Goal: Task Accomplishment & Management: Manage account settings

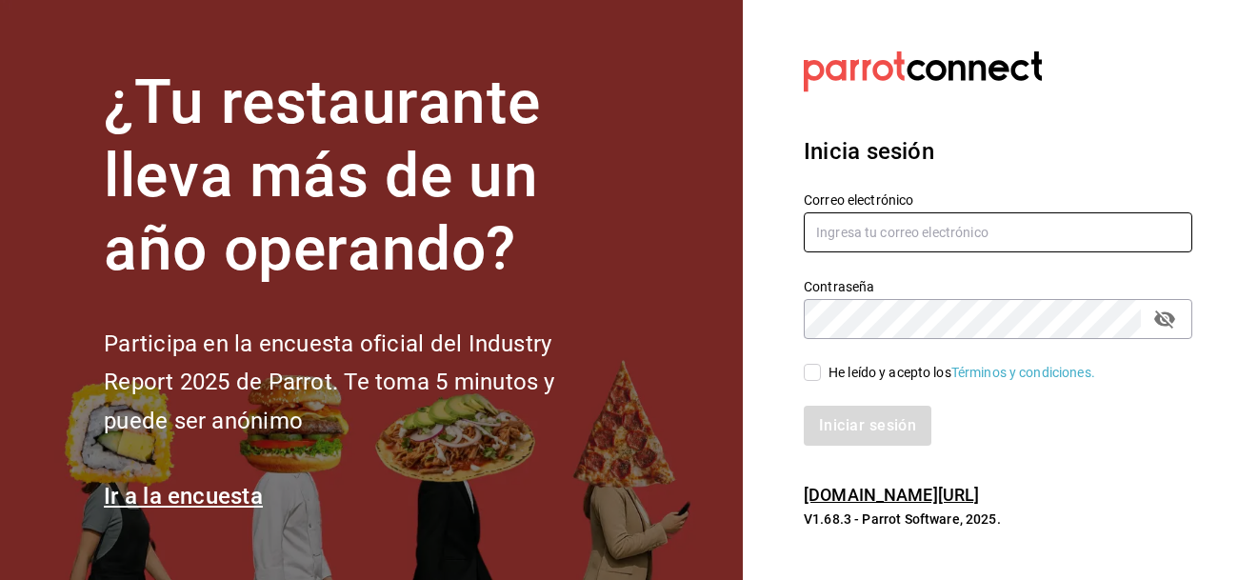
type input "[PERSON_NAME][EMAIL_ADDRESS][DOMAIN_NAME]"
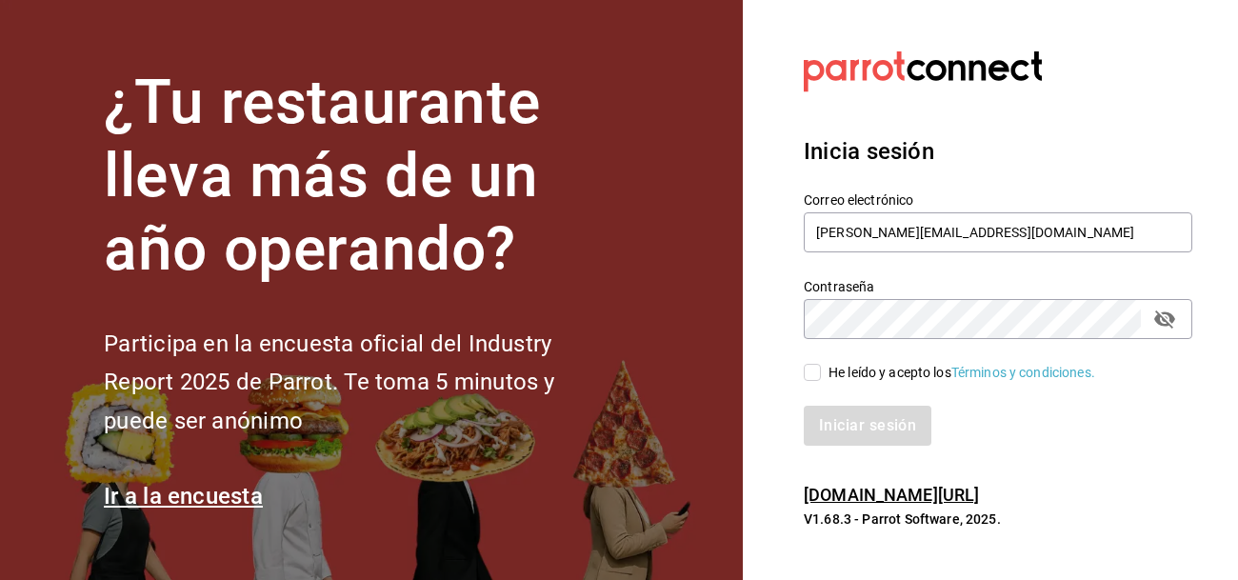
click at [811, 366] on input "He leído y acepto los Términos y condiciones." at bounding box center [812, 372] width 17 height 17
checkbox input "true"
click at [842, 420] on button "Iniciar sesión" at bounding box center [869, 426] width 130 height 40
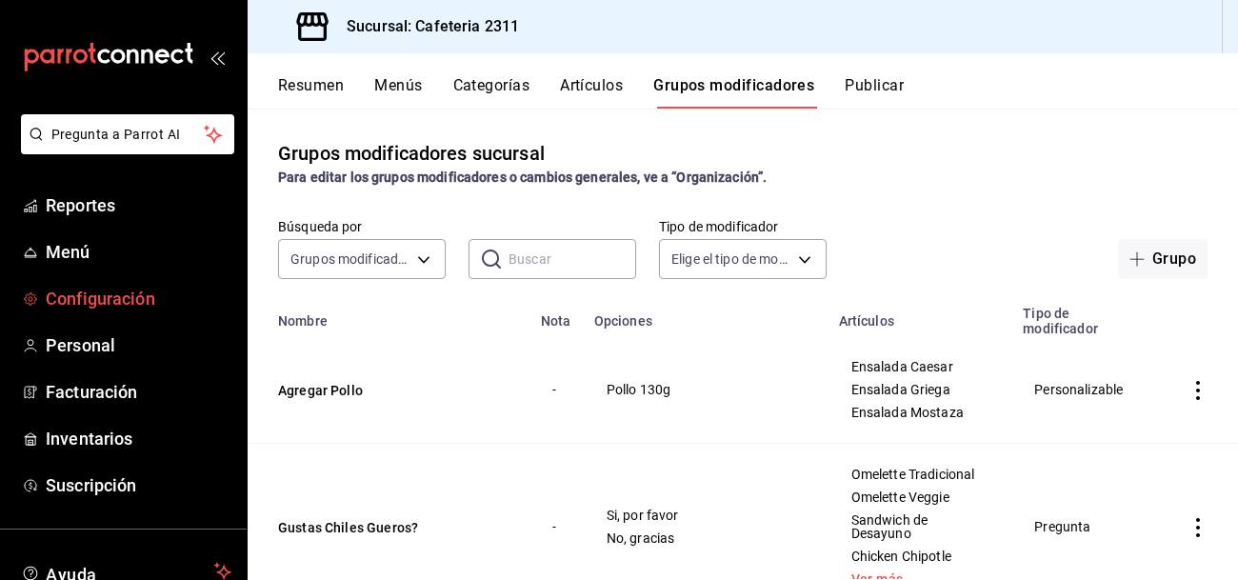
click at [158, 303] on span "Configuración" at bounding box center [139, 299] width 186 height 26
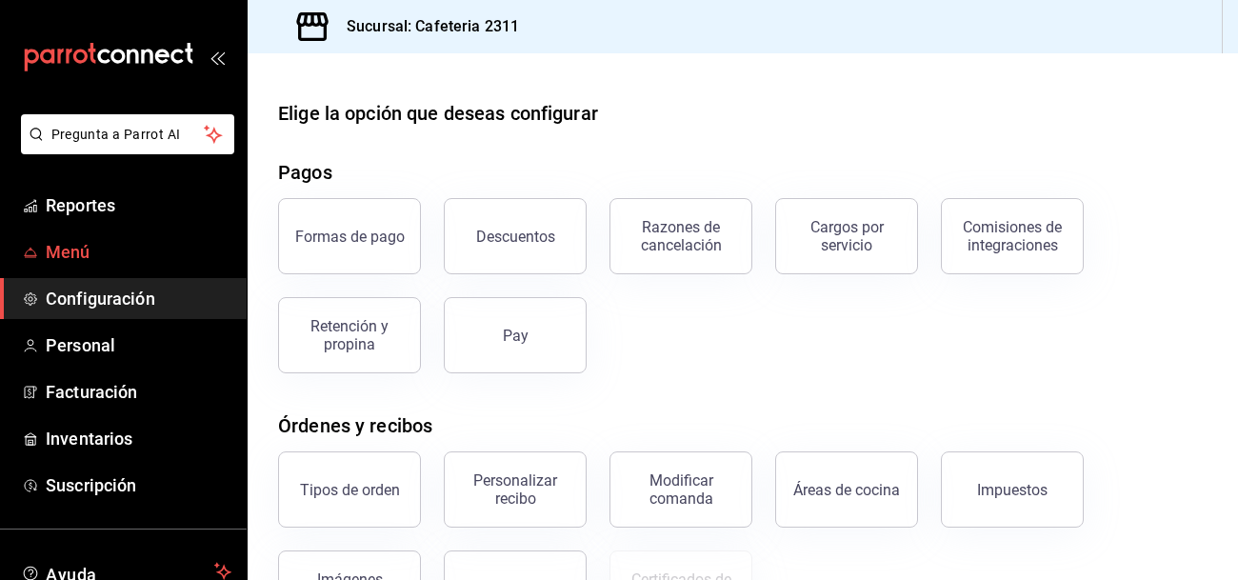
click at [82, 254] on span "Menú" at bounding box center [139, 252] width 186 height 26
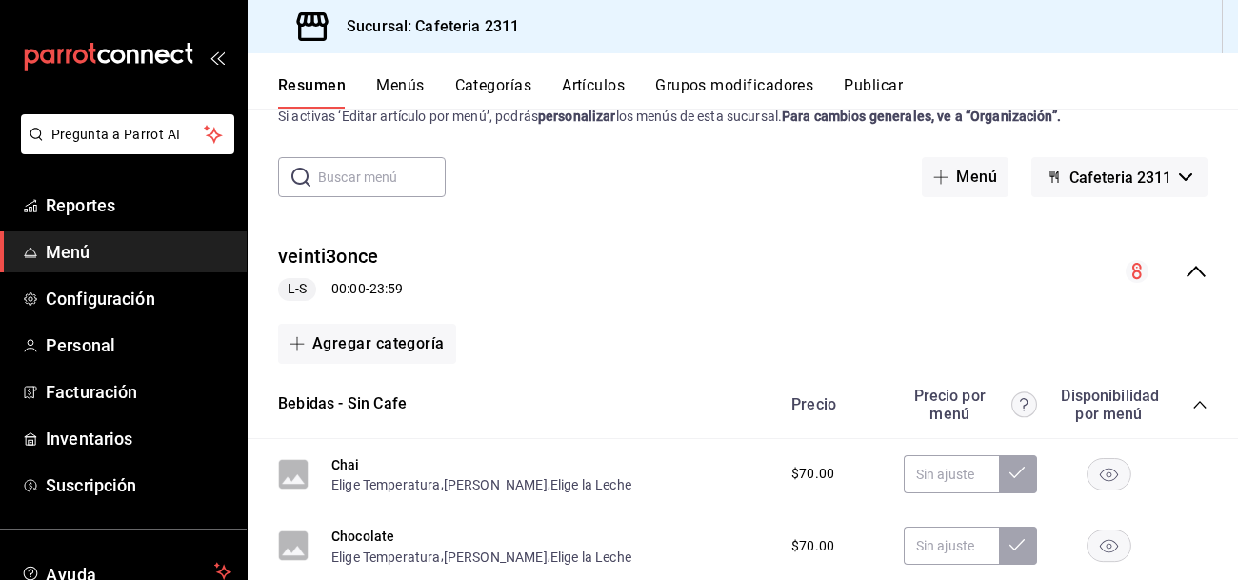
scroll to position [62, 0]
click at [334, 257] on button "veinti3once" at bounding box center [328, 256] width 100 height 28
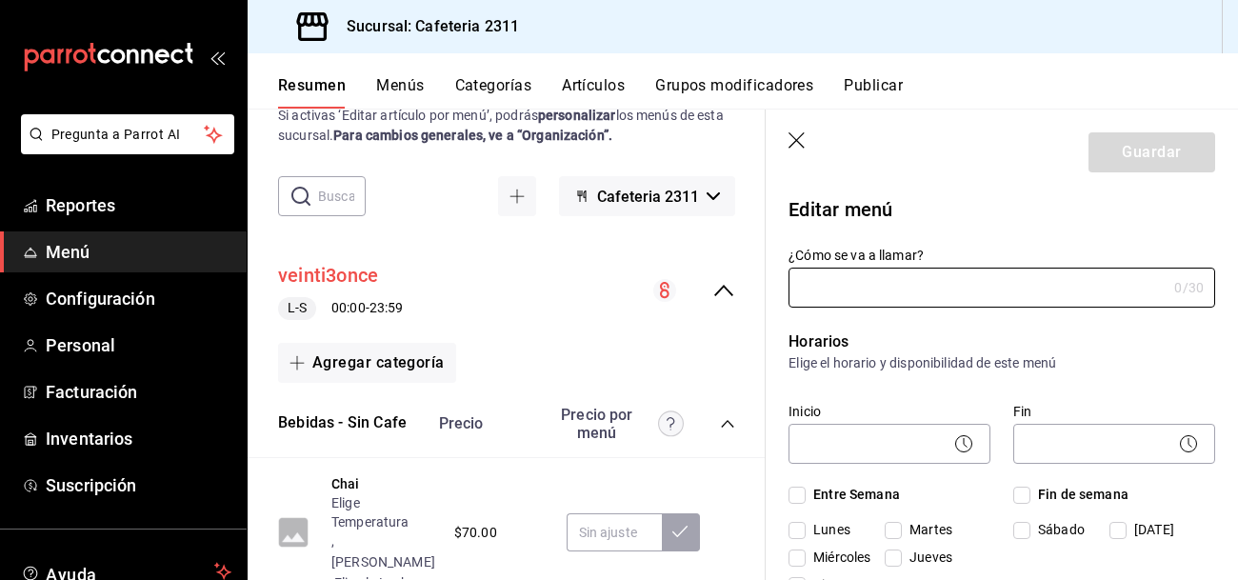
type input "veinti3once"
checkbox input "true"
type input "01691538120891"
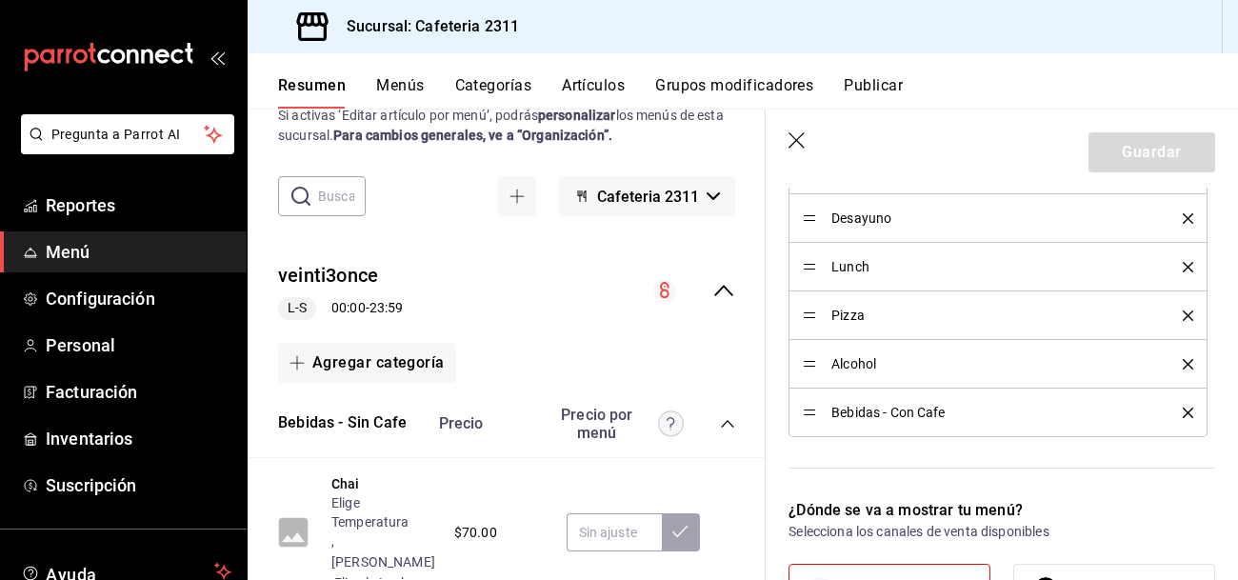
scroll to position [972, 0]
drag, startPoint x: 879, startPoint y: 415, endPoint x: 1237, endPoint y: 210, distance: 413.0
click at [1237, 210] on div "Editar menú ¿Cómo se va a llamar? veinti3once 11 /30 ¿Cómo se va a llamar? Hora…" at bounding box center [1002, 356] width 472 height 2282
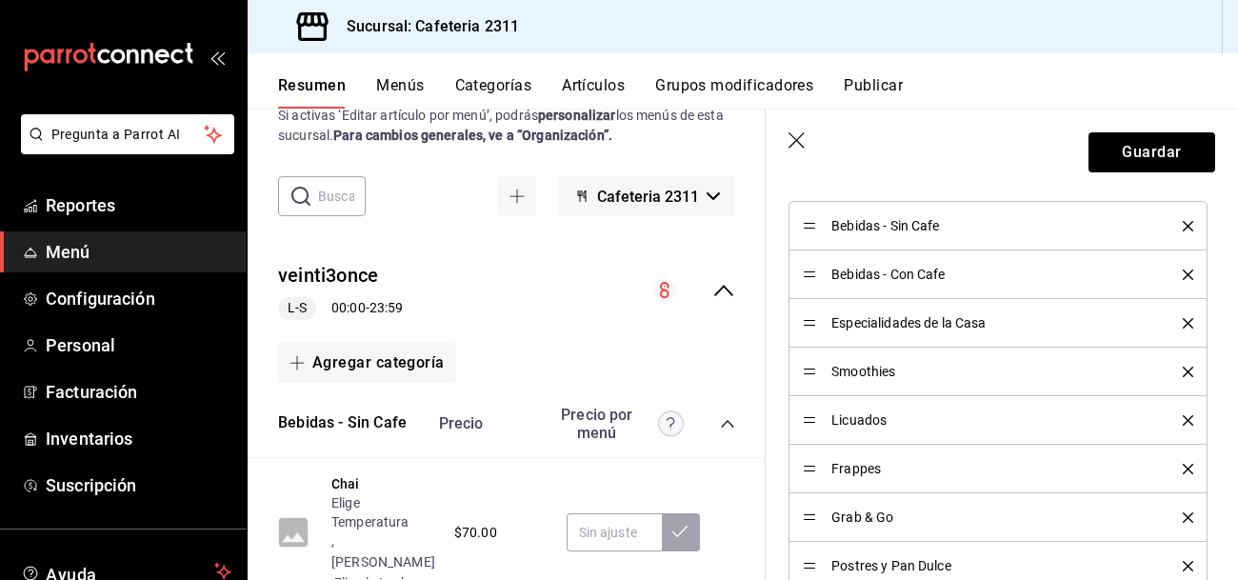
scroll to position [588, 0]
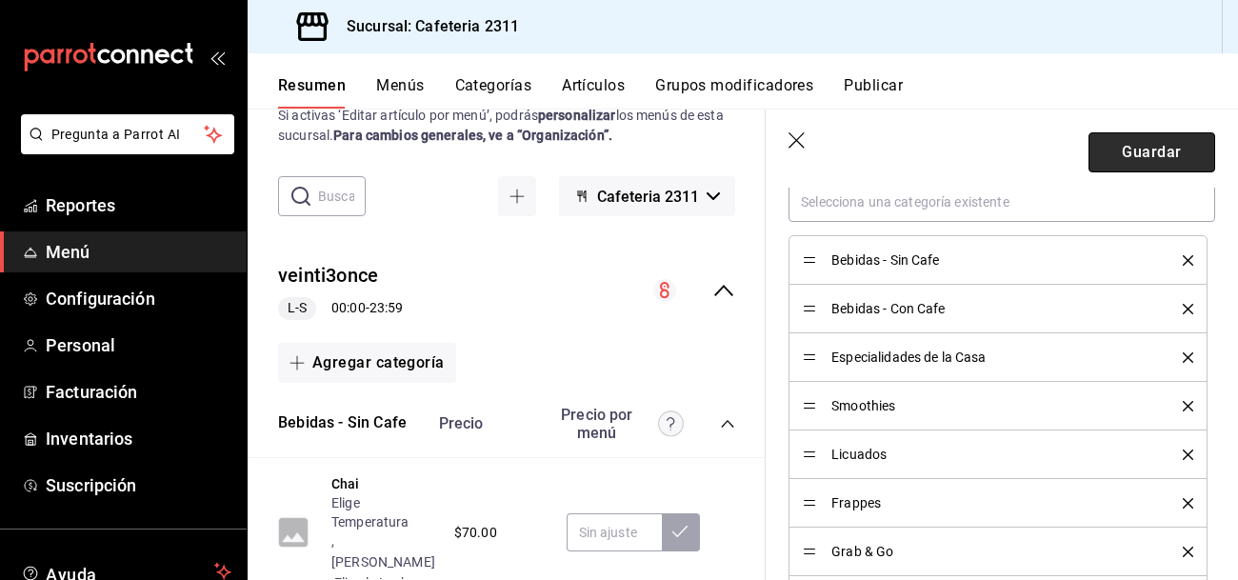
click at [1171, 144] on button "Guardar" at bounding box center [1152, 152] width 127 height 40
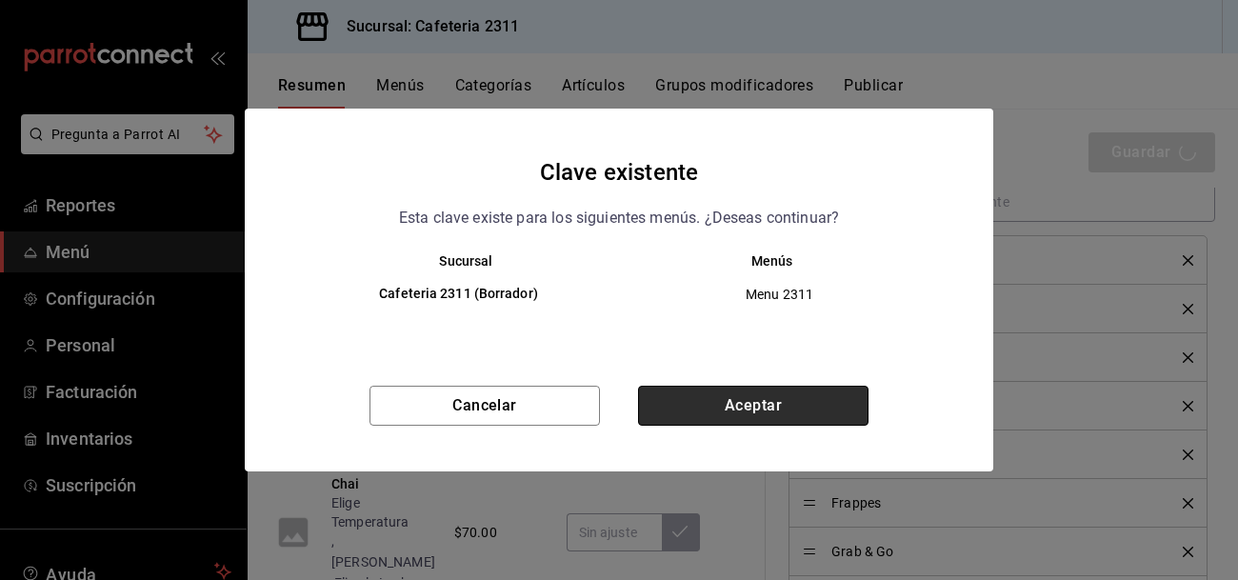
click at [701, 410] on button "Aceptar" at bounding box center [753, 406] width 230 height 40
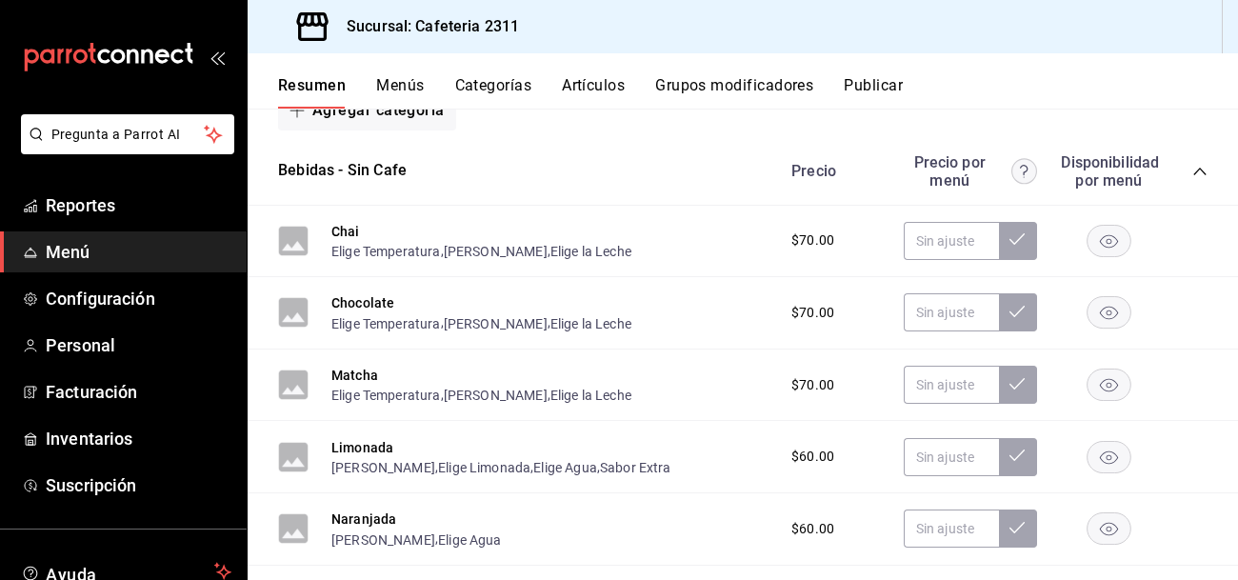
scroll to position [299, 0]
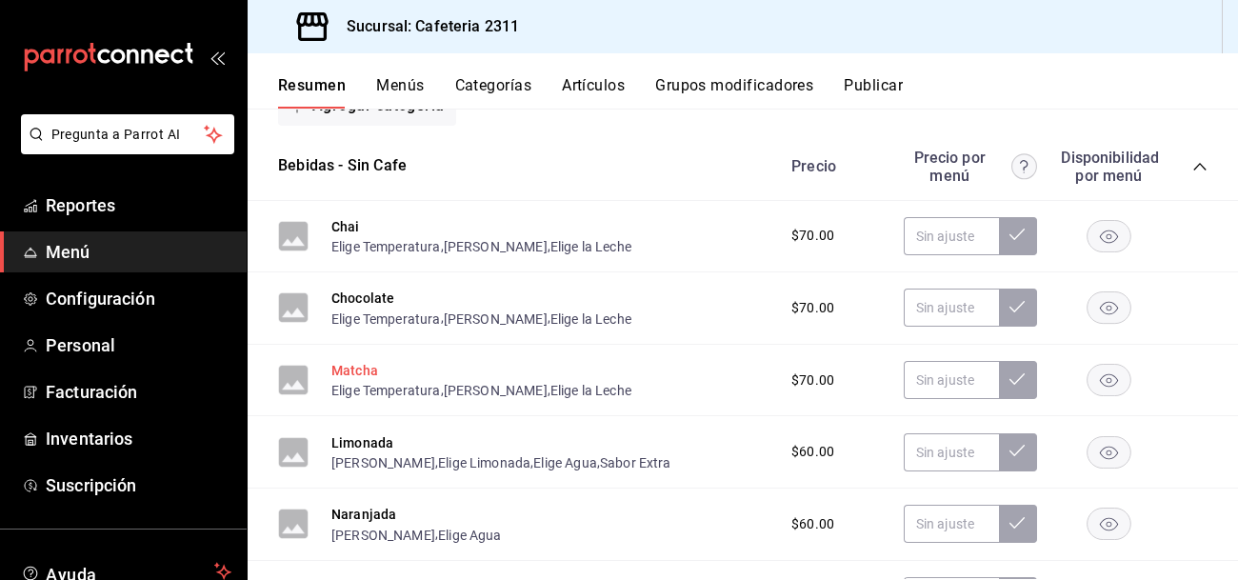
click at [360, 366] on button "Matcha" at bounding box center [354, 370] width 47 height 19
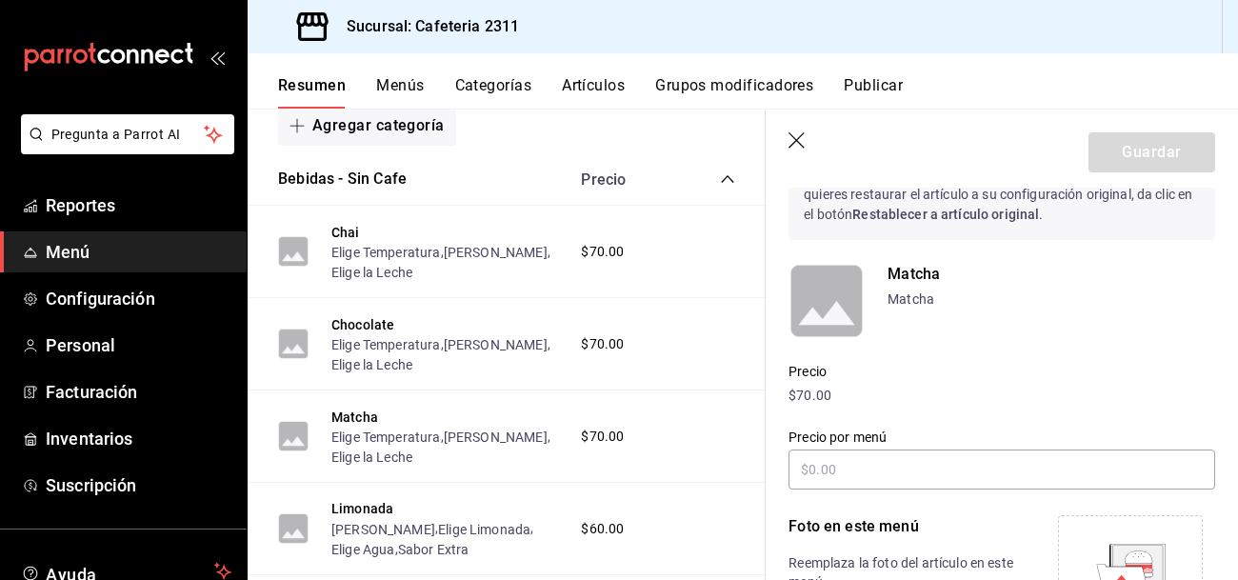
scroll to position [103, 0]
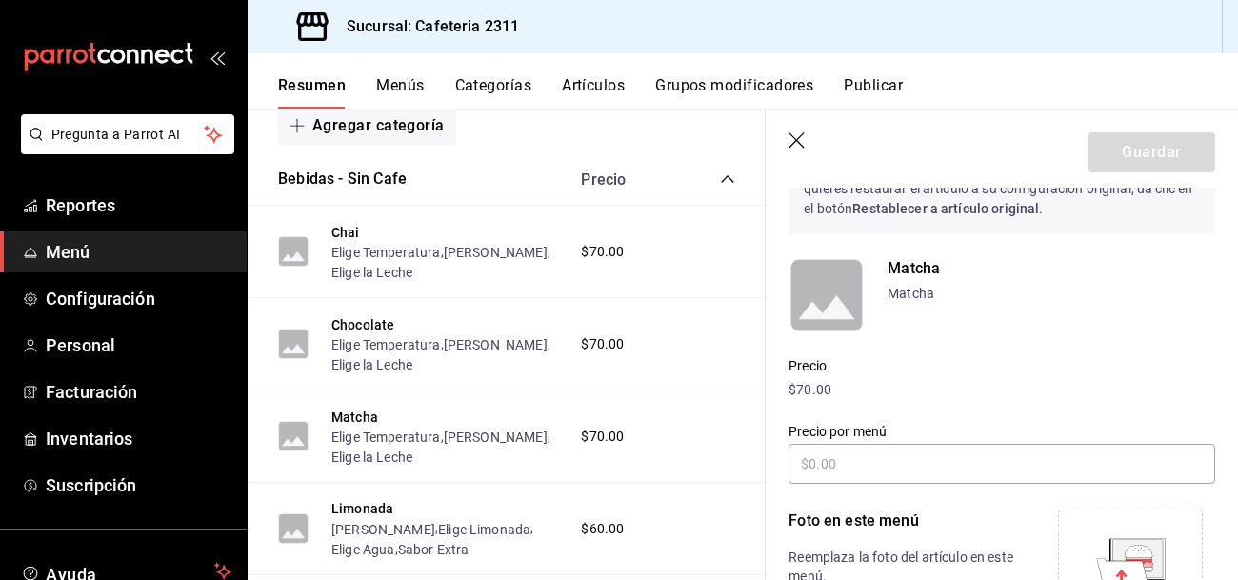
click at [911, 278] on p "Matcha" at bounding box center [1052, 268] width 328 height 23
click at [913, 266] on p "Matcha" at bounding box center [1052, 268] width 328 height 23
click at [832, 298] on rect at bounding box center [827, 295] width 76 height 76
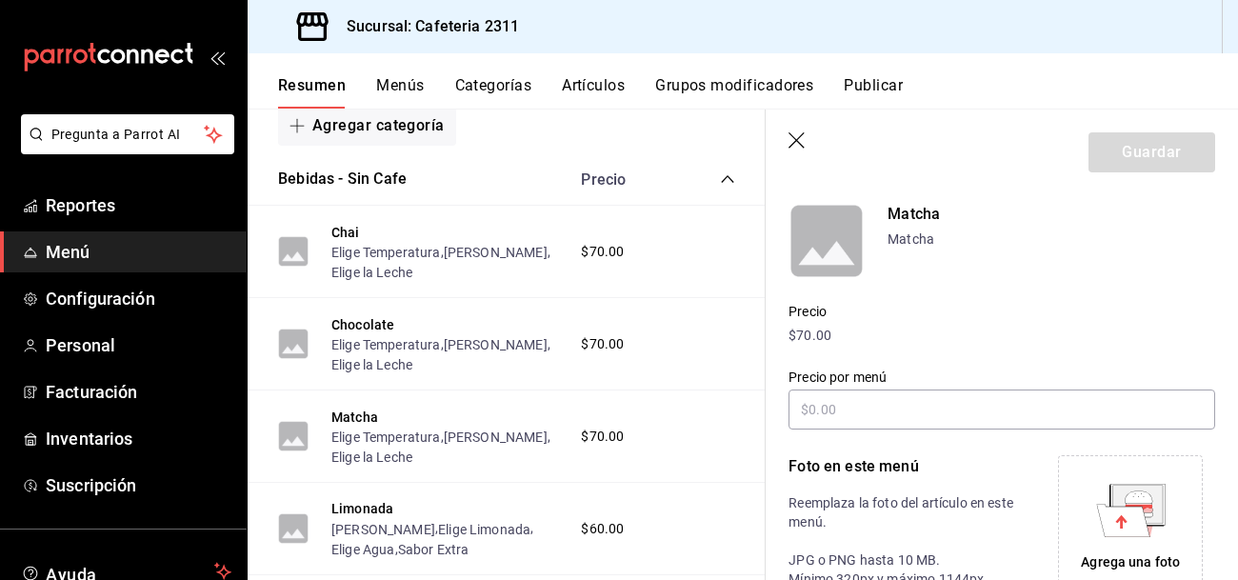
scroll to position [0, 0]
